Goal: Task Accomplishment & Management: Manage account settings

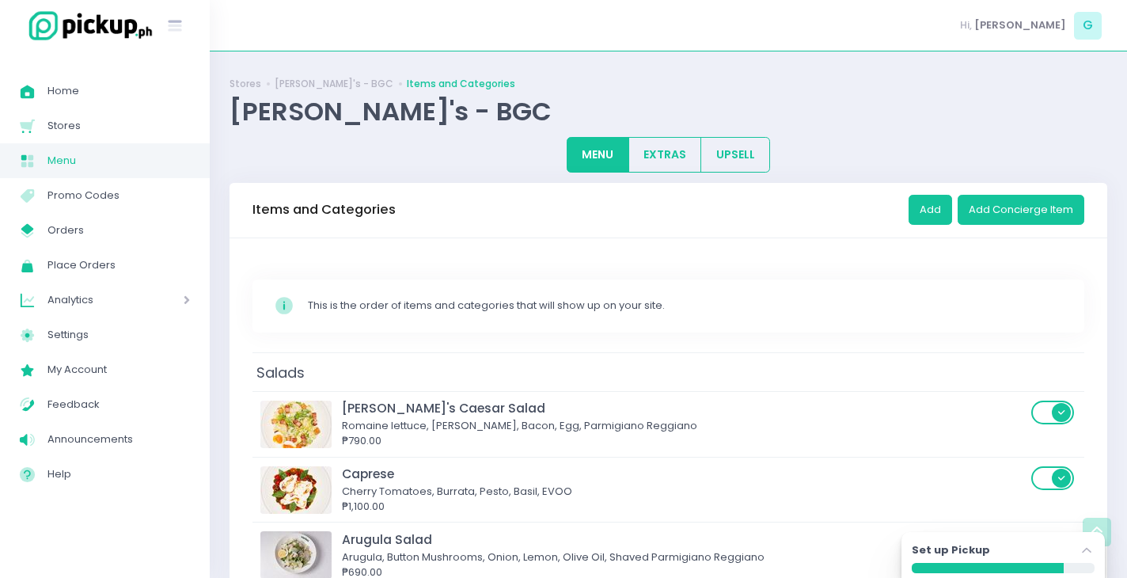
scroll to position [1480, 0]
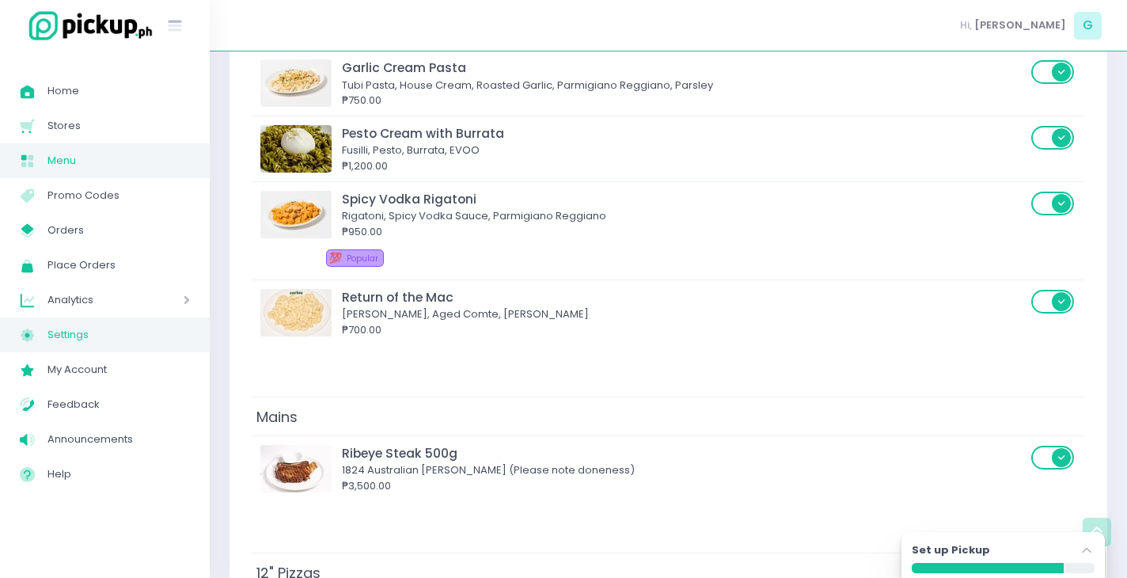
click at [171, 317] on link "Settings Created with Sketch. Settings" at bounding box center [105, 334] width 210 height 35
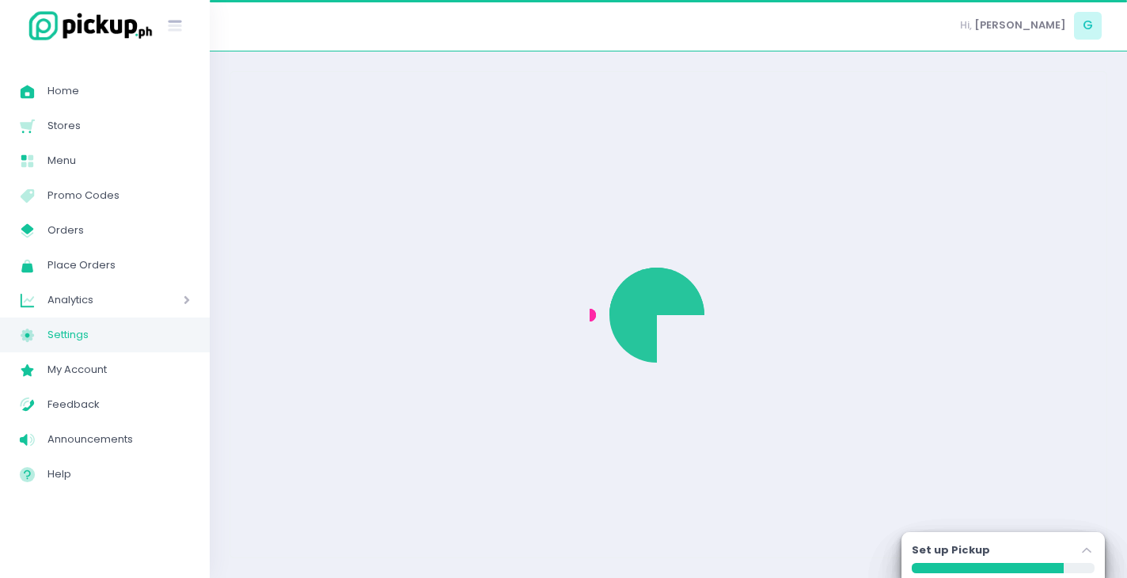
select select "active"
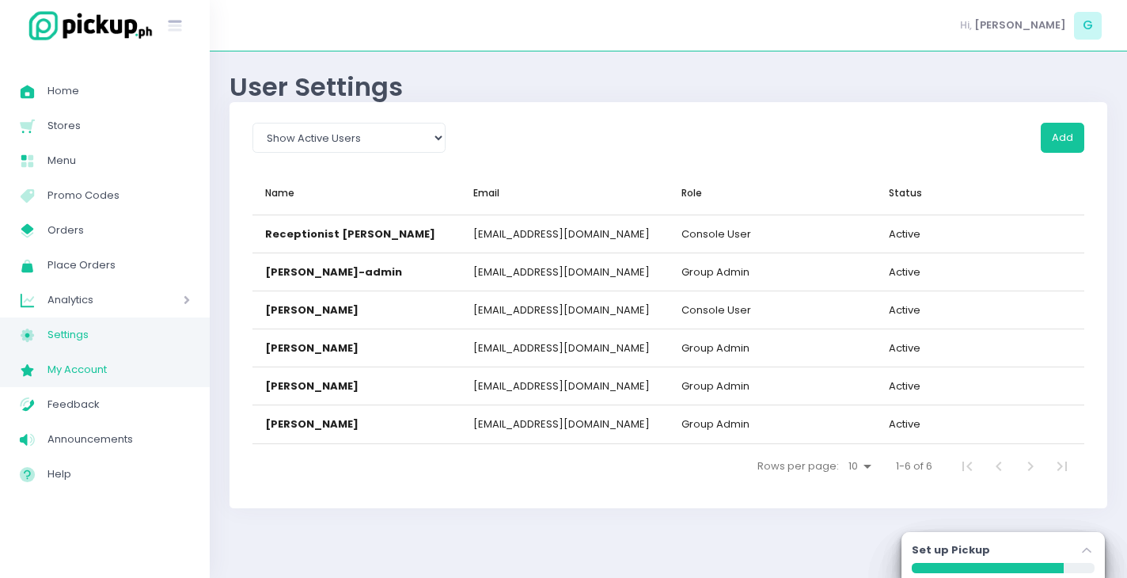
click at [132, 364] on span "My Account" at bounding box center [118, 369] width 142 height 21
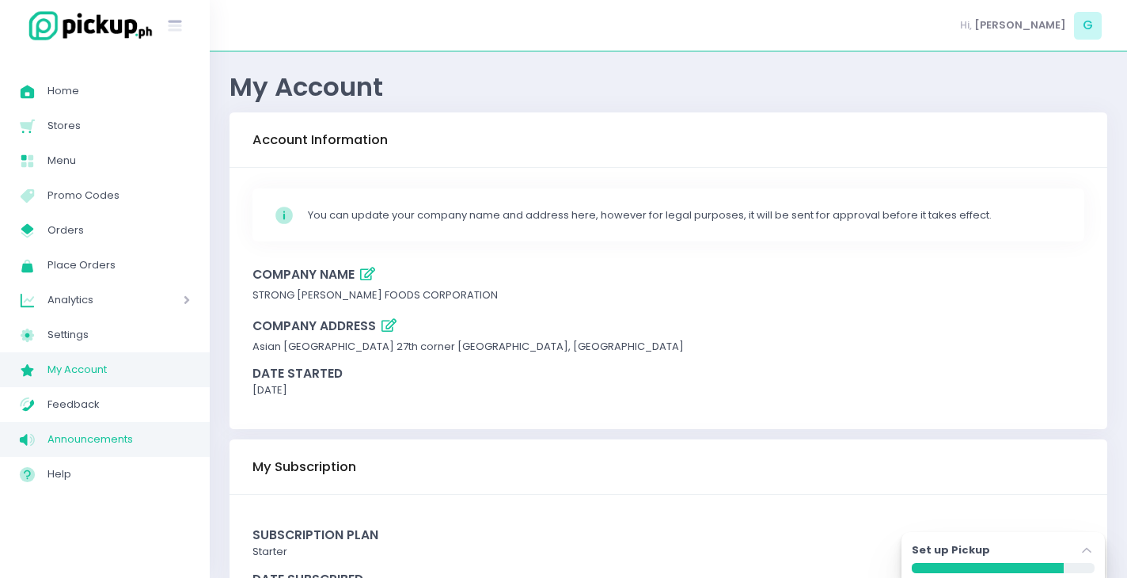
click at [111, 436] on span "Announcements" at bounding box center [118, 439] width 142 height 21
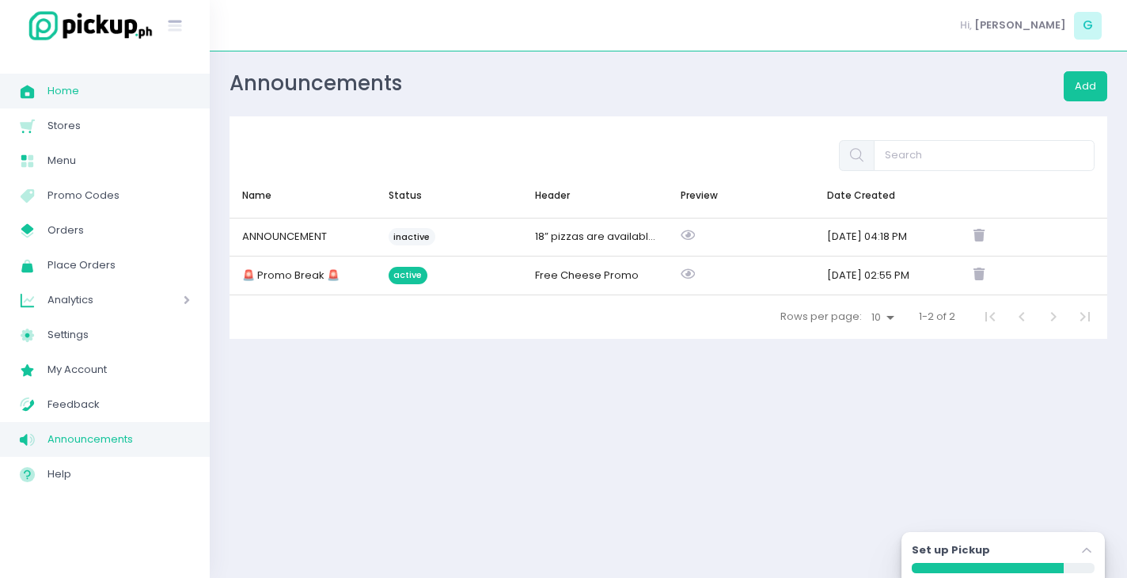
click at [97, 100] on span "Home" at bounding box center [118, 91] width 142 height 21
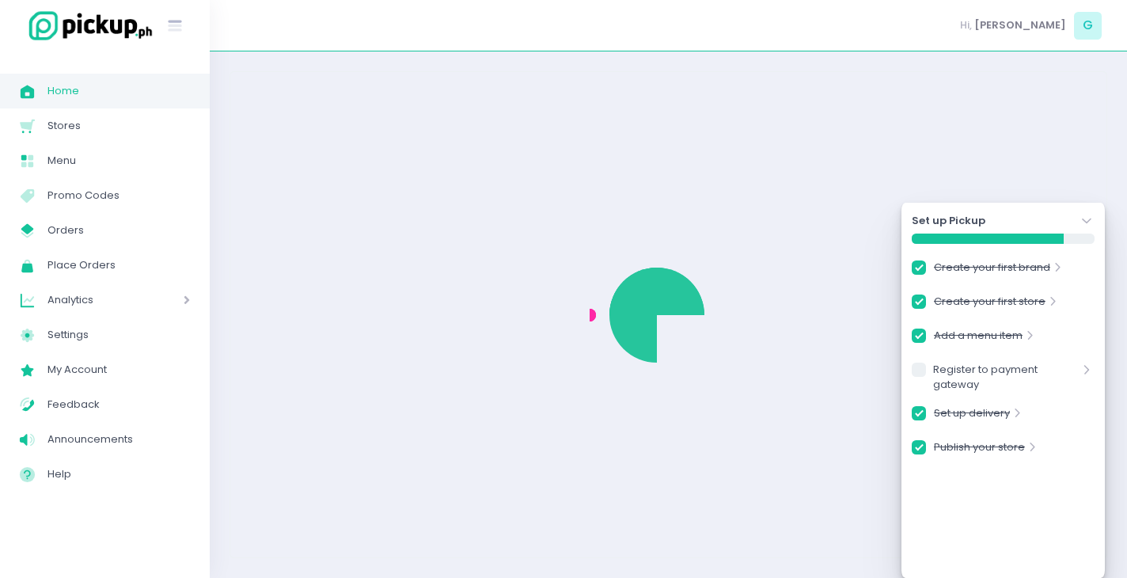
checkbox input "true"
